Goal: Task Accomplishment & Management: Use online tool/utility

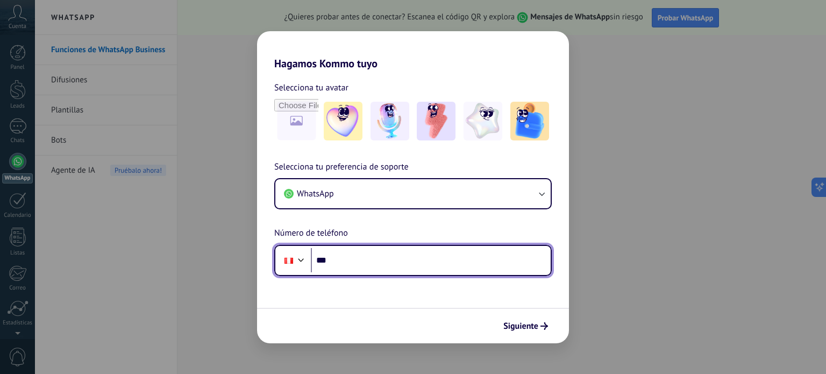
click at [354, 258] on input "***" at bounding box center [431, 260] width 240 height 25
type input "**********"
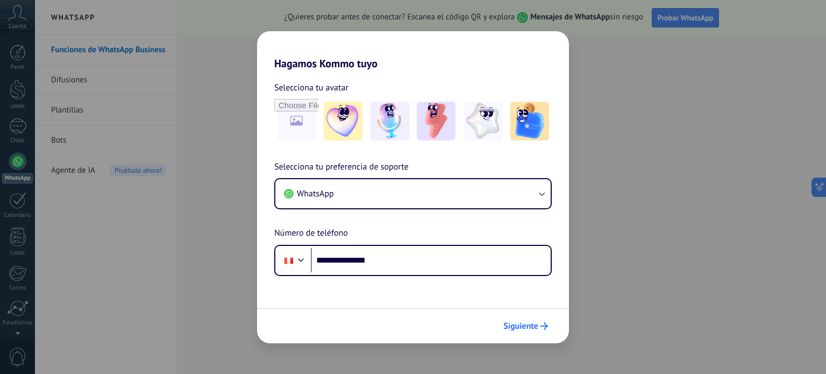
click at [522, 333] on button "Siguiente" at bounding box center [526, 326] width 54 height 18
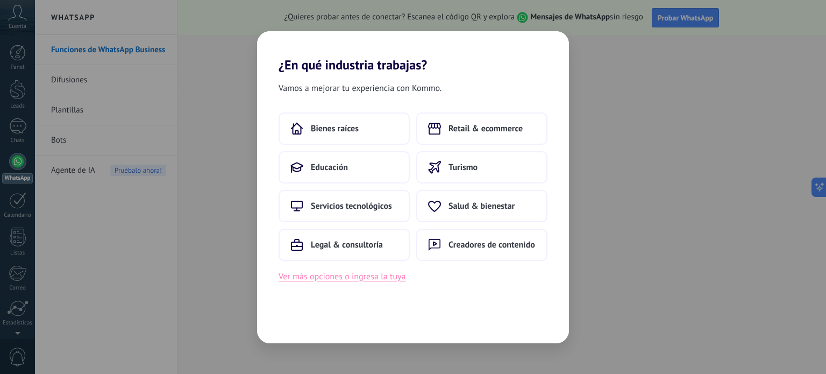
click at [363, 276] on button "Ver más opciones o ingresa la tuya" at bounding box center [342, 276] width 127 height 14
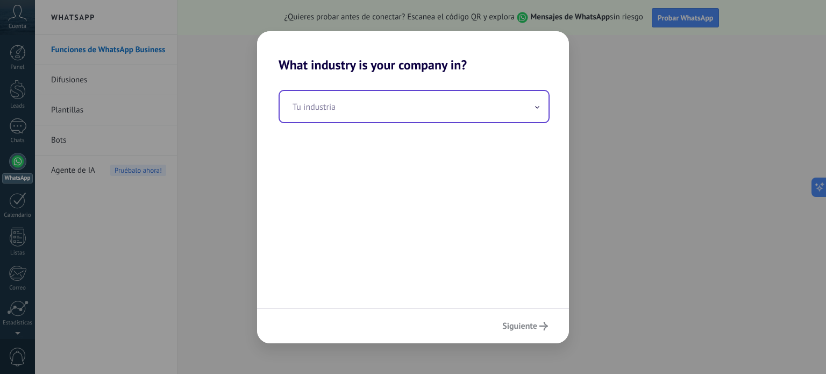
click at [491, 108] on input "text" at bounding box center [414, 106] width 269 height 31
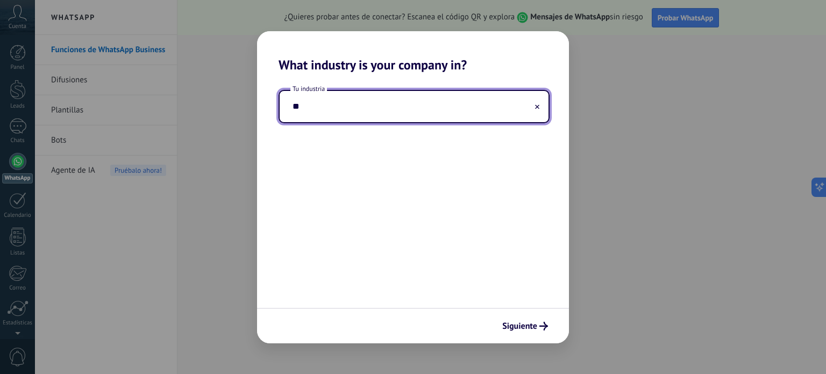
type input "*"
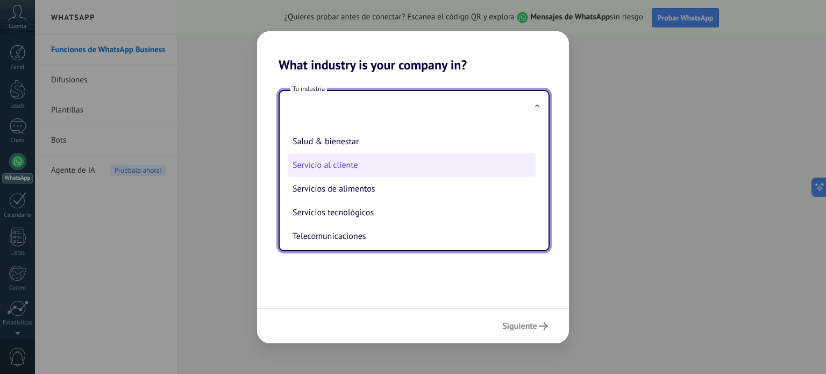
scroll to position [230, 0]
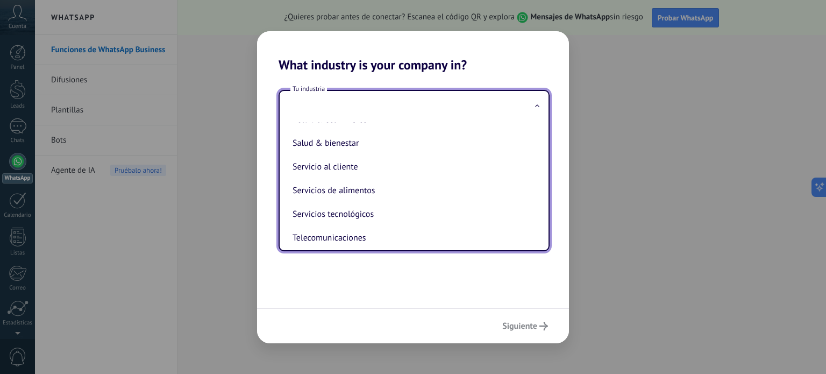
click at [515, 325] on div "Siguiente" at bounding box center [413, 325] width 312 height 35
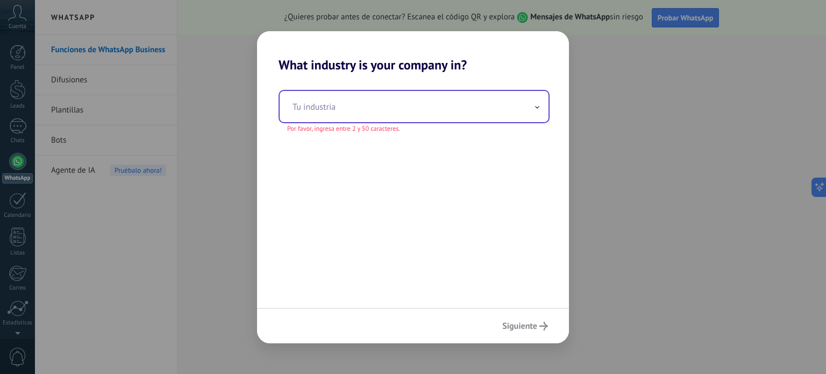
click at [437, 104] on input "text" at bounding box center [414, 106] width 269 height 31
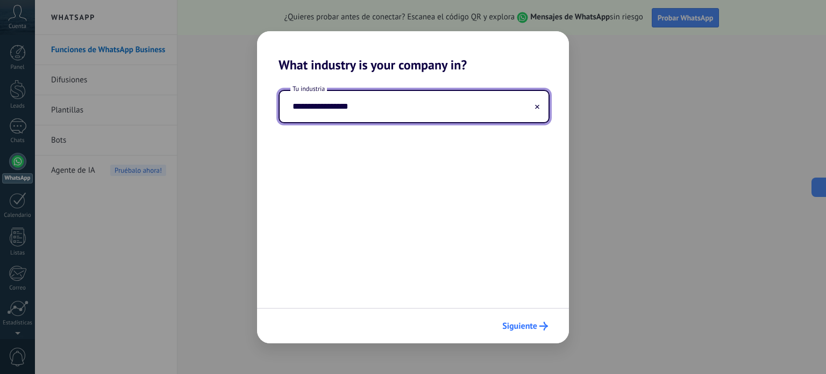
type input "**********"
click at [518, 328] on span "Siguiente" at bounding box center [519, 326] width 35 height 8
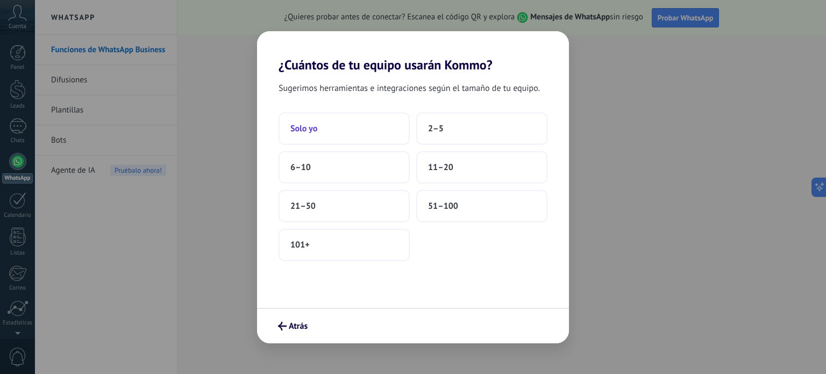
click at [357, 129] on button "Solo yo" at bounding box center [344, 128] width 131 height 32
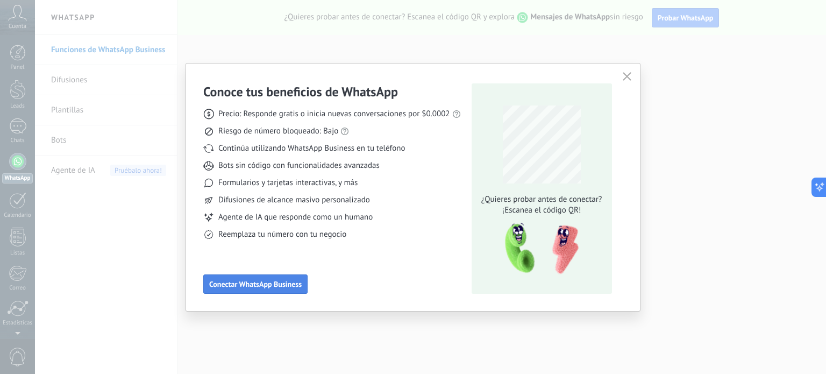
click at [271, 279] on button "Conectar WhatsApp Business" at bounding box center [255, 283] width 104 height 19
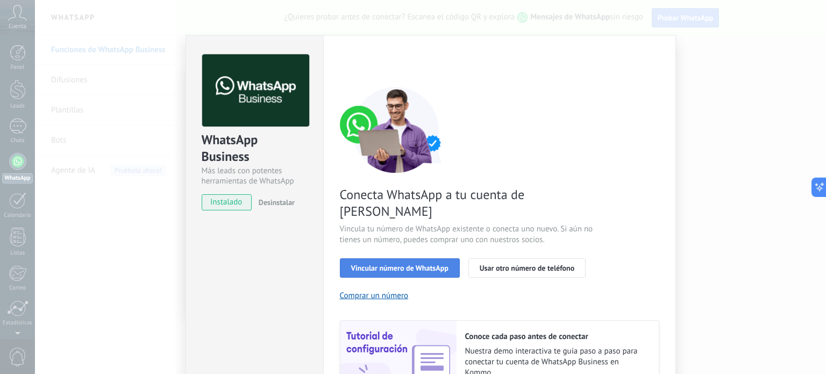
click at [442, 264] on span "Vincular número de WhatsApp" at bounding box center [399, 268] width 97 height 8
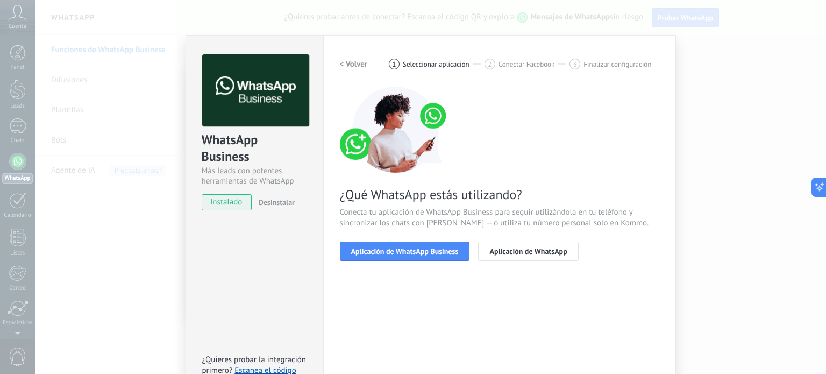
click at [442, 247] on span "Aplicación de WhatsApp Business" at bounding box center [405, 251] width 108 height 8
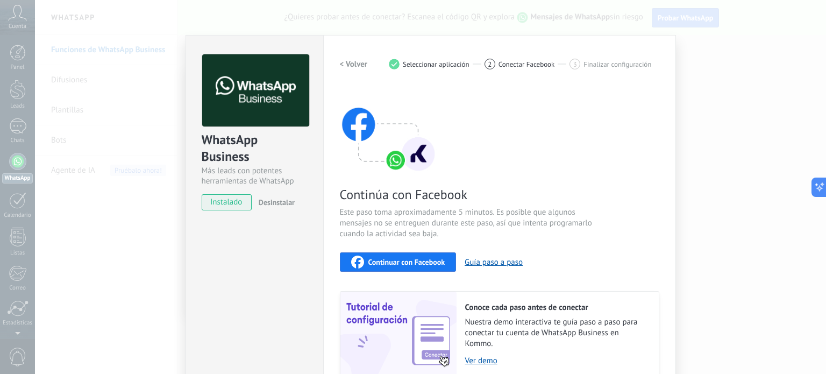
drag, startPoint x: 818, startPoint y: 190, endPoint x: 822, endPoint y: 238, distance: 48.0
click at [822, 238] on body ".abccls-1,.abccls-2{fill-rule:evenodd}.abccls-2{fill:#fff} .abfcls-1{fill:none}…" at bounding box center [413, 187] width 826 height 374
